Goal: Transaction & Acquisition: Purchase product/service

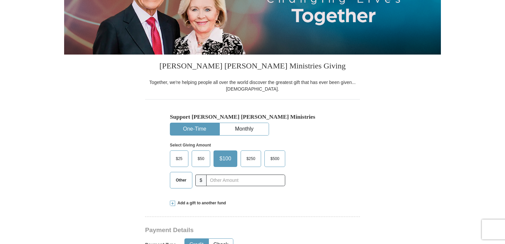
scroll to position [115, 0]
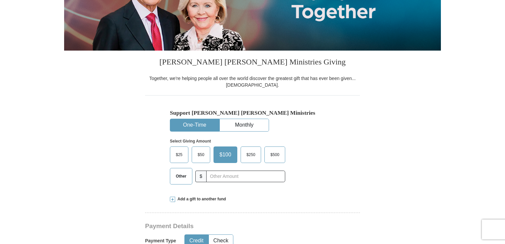
click at [196, 156] on span "$50" at bounding box center [200, 155] width 13 height 10
click at [0, 0] on input "$50" at bounding box center [0, 0] width 0 height 0
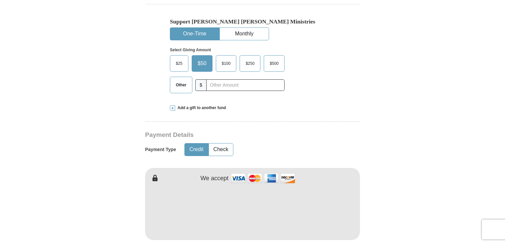
scroll to position [206, 0]
click at [174, 107] on span at bounding box center [172, 107] width 5 height 5
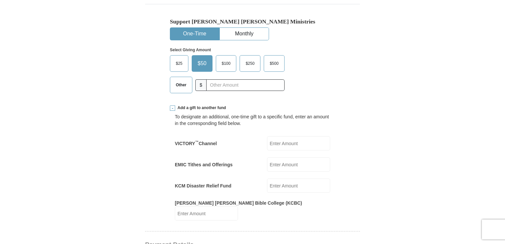
click at [187, 87] on span "Other" at bounding box center [181, 85] width 17 height 10
click at [0, 0] on input "Other" at bounding box center [0, 0] width 0 height 0
click at [277, 182] on input "KCM Disaster Relief Fund" at bounding box center [298, 186] width 63 height 14
type input "50"
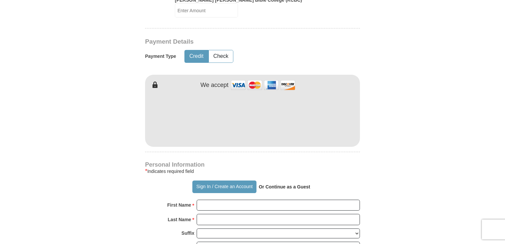
scroll to position [411, 0]
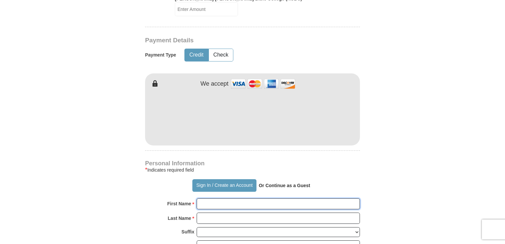
click at [203, 198] on input "First Name *" at bounding box center [278, 203] width 163 height 11
click at [201, 198] on input "First Name *" at bounding box center [278, 203] width 163 height 11
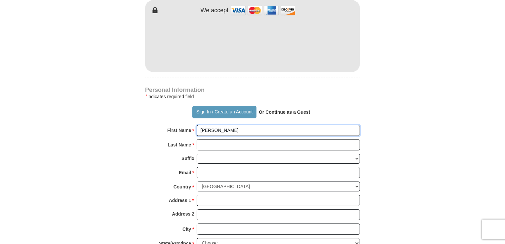
scroll to position [485, 0]
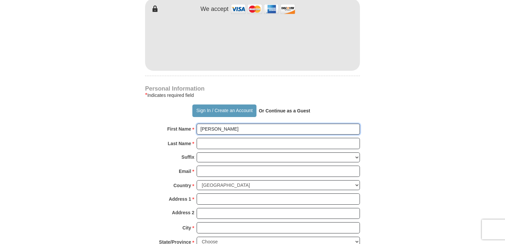
type input "maher"
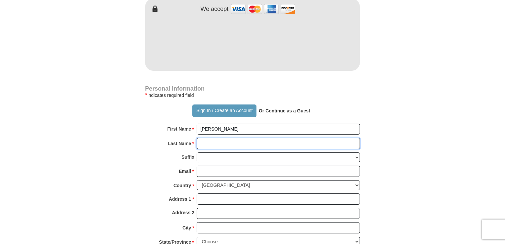
click at [206, 138] on input "Last Name *" at bounding box center [278, 143] width 163 height 11
type input "[PERSON_NAME]"
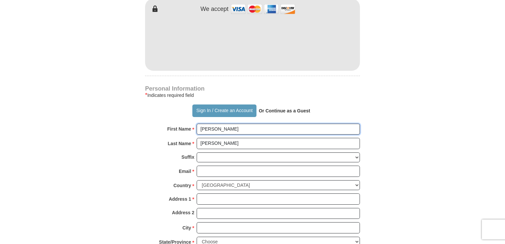
click at [205, 124] on input "maher" at bounding box center [278, 129] width 163 height 11
type input "[PERSON_NAME]"
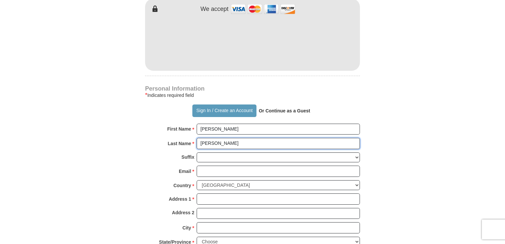
click at [202, 138] on input "[PERSON_NAME]" at bounding box center [278, 143] width 163 height 11
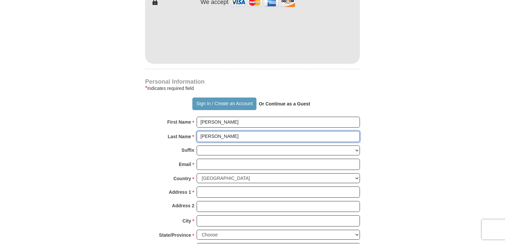
click at [202, 135] on input "[PERSON_NAME]" at bounding box center [278, 136] width 163 height 11
type input "[PERSON_NAME]"
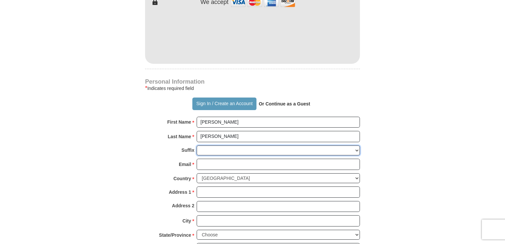
click at [203, 150] on select "[PERSON_NAME] I II III IV V VI" at bounding box center [278, 150] width 163 height 10
select select "Jr"
click at [197, 145] on select "[PERSON_NAME] I II III IV V VI" at bounding box center [278, 150] width 163 height 10
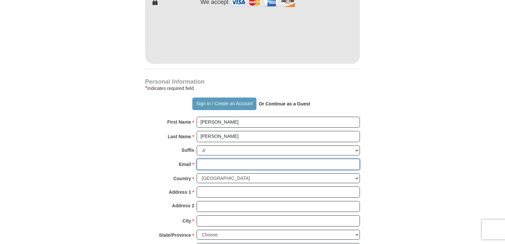
click at [199, 163] on input "Email *" at bounding box center [278, 164] width 163 height 11
type input "[PERSON_NAME][EMAIL_ADDRESS][PERSON_NAME][DOMAIN_NAME]"
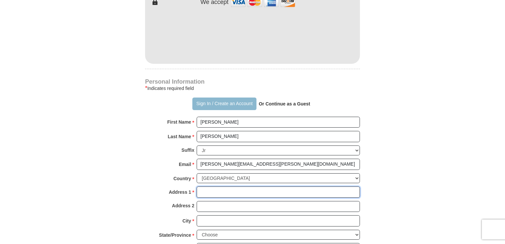
type input "[STREET_ADDRESS][PERSON_NAME],"
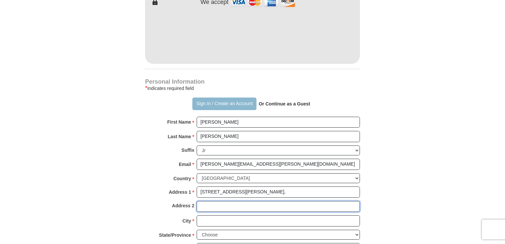
type input "Apt 7A"
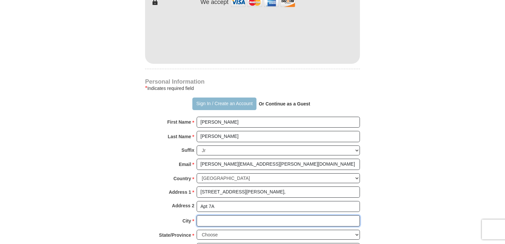
type input "[US_STATE]"
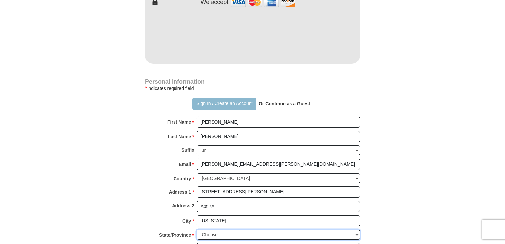
select select "NY"
type input "10012"
type input "7188097048"
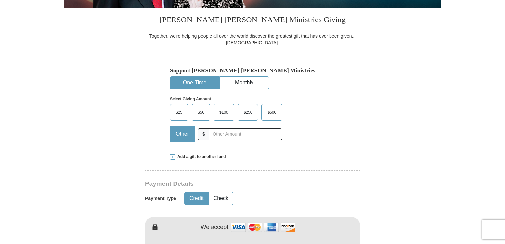
scroll to position [155, 0]
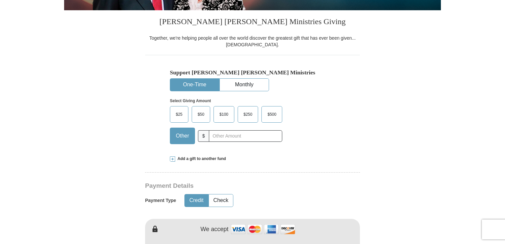
click at [174, 159] on span at bounding box center [172, 158] width 5 height 5
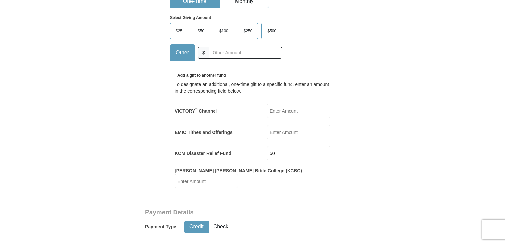
scroll to position [238, 0]
click at [199, 32] on span "$50" at bounding box center [200, 31] width 13 height 10
click at [0, 0] on input "$50" at bounding box center [0, 0] width 0 height 0
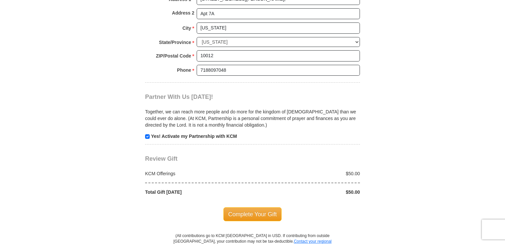
scroll to position [684, 0]
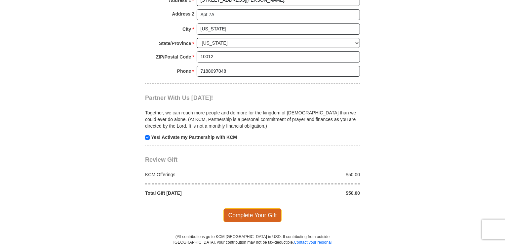
click at [243, 208] on span "Complete Your Gift" at bounding box center [252, 215] width 59 height 14
